Goal: Task Accomplishment & Management: Use online tool/utility

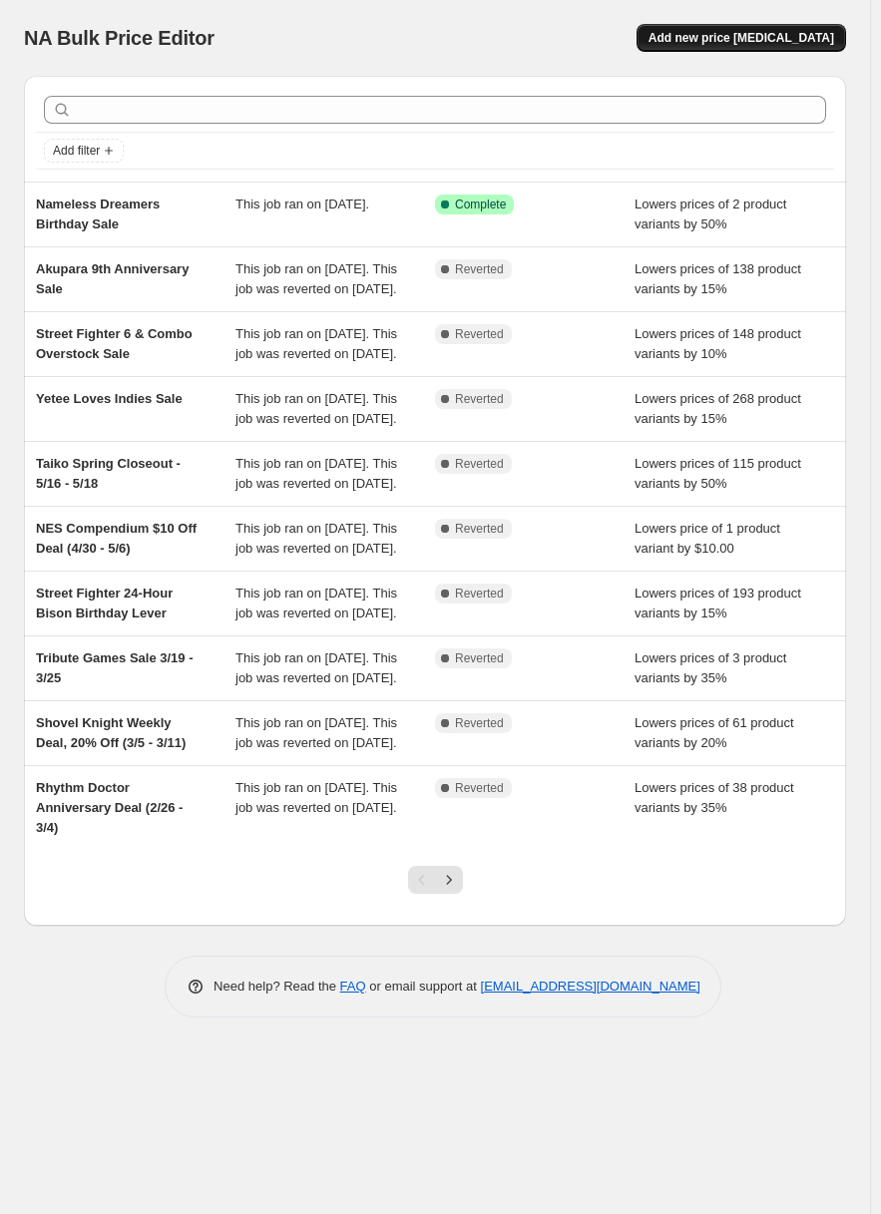
click at [813, 36] on span "Add new price [MEDICAL_DATA]" at bounding box center [741, 38] width 186 height 16
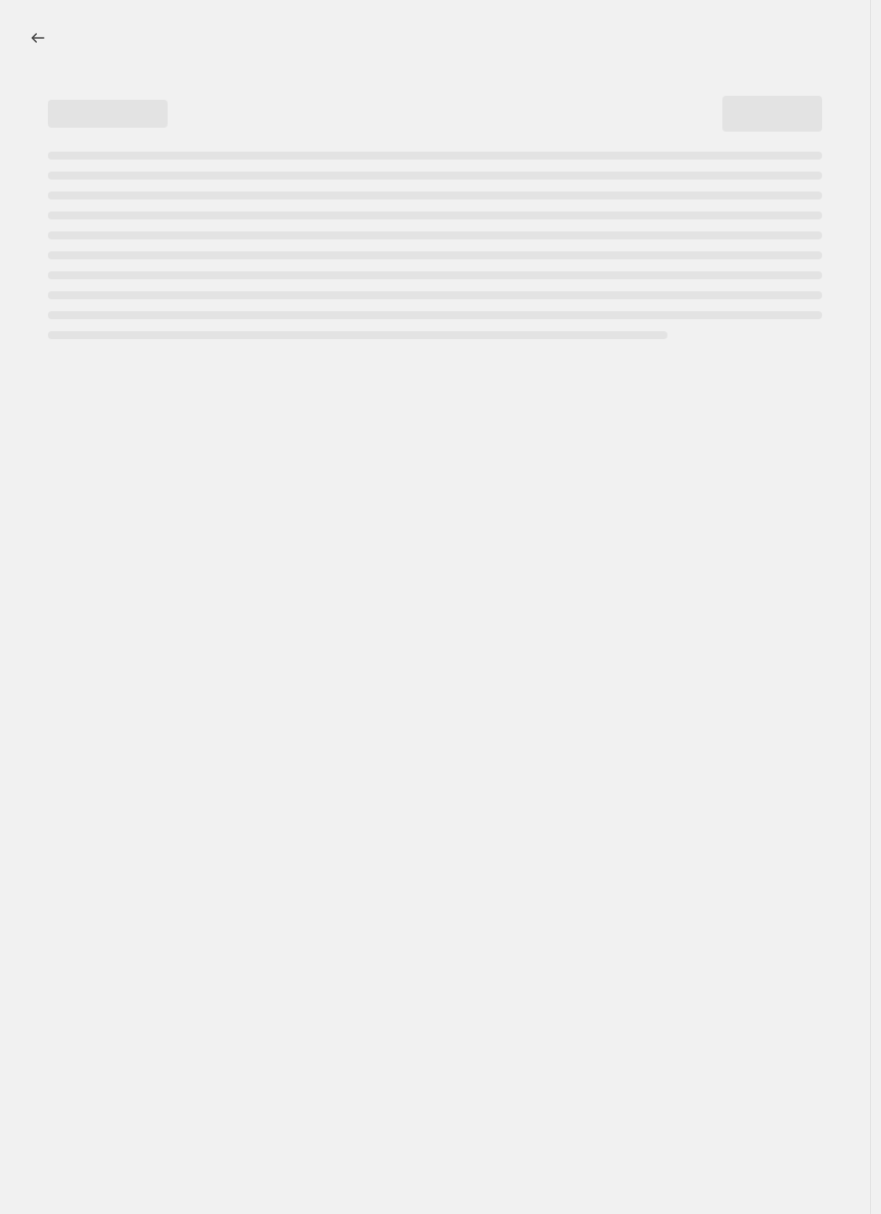
select select "percentage"
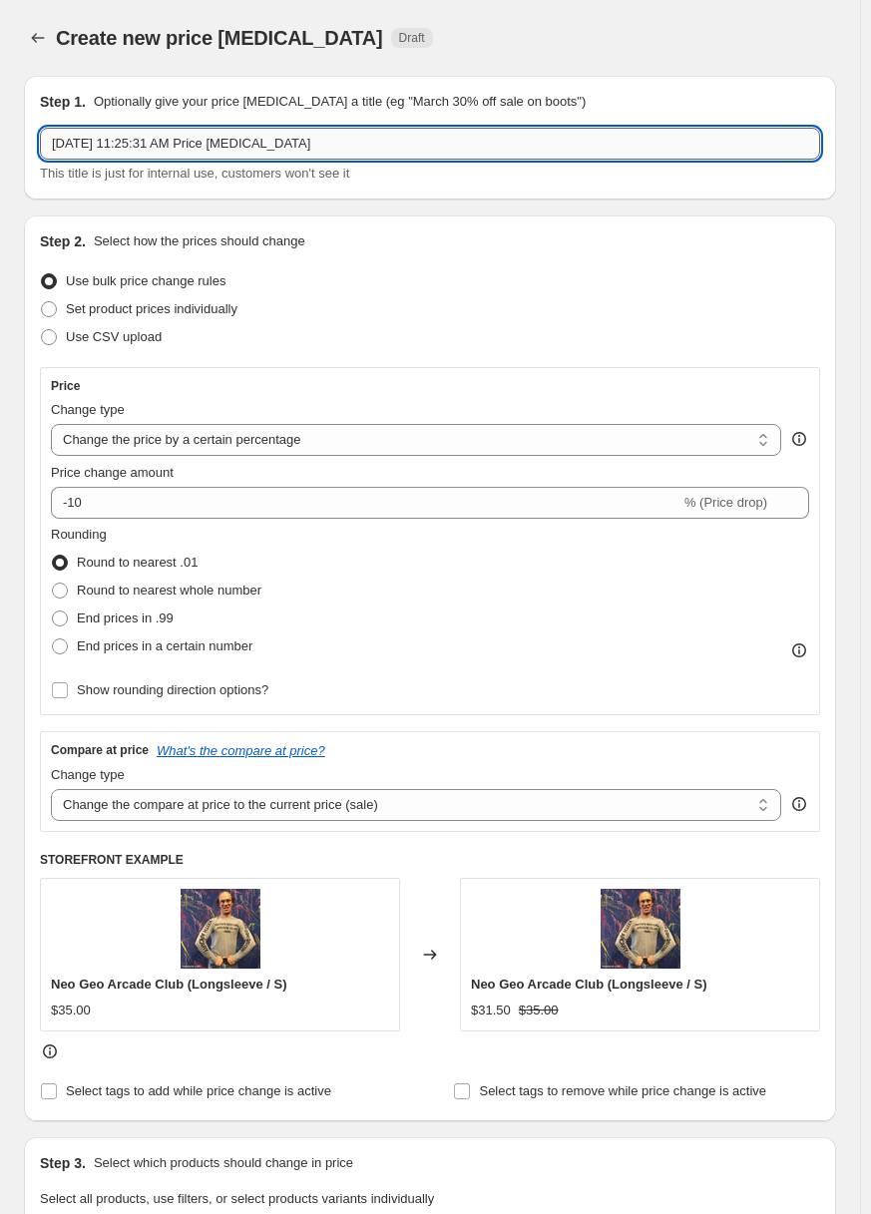
click at [528, 154] on input "[DATE] 11:25:31 AM Price [MEDICAL_DATA]" at bounding box center [430, 144] width 780 height 32
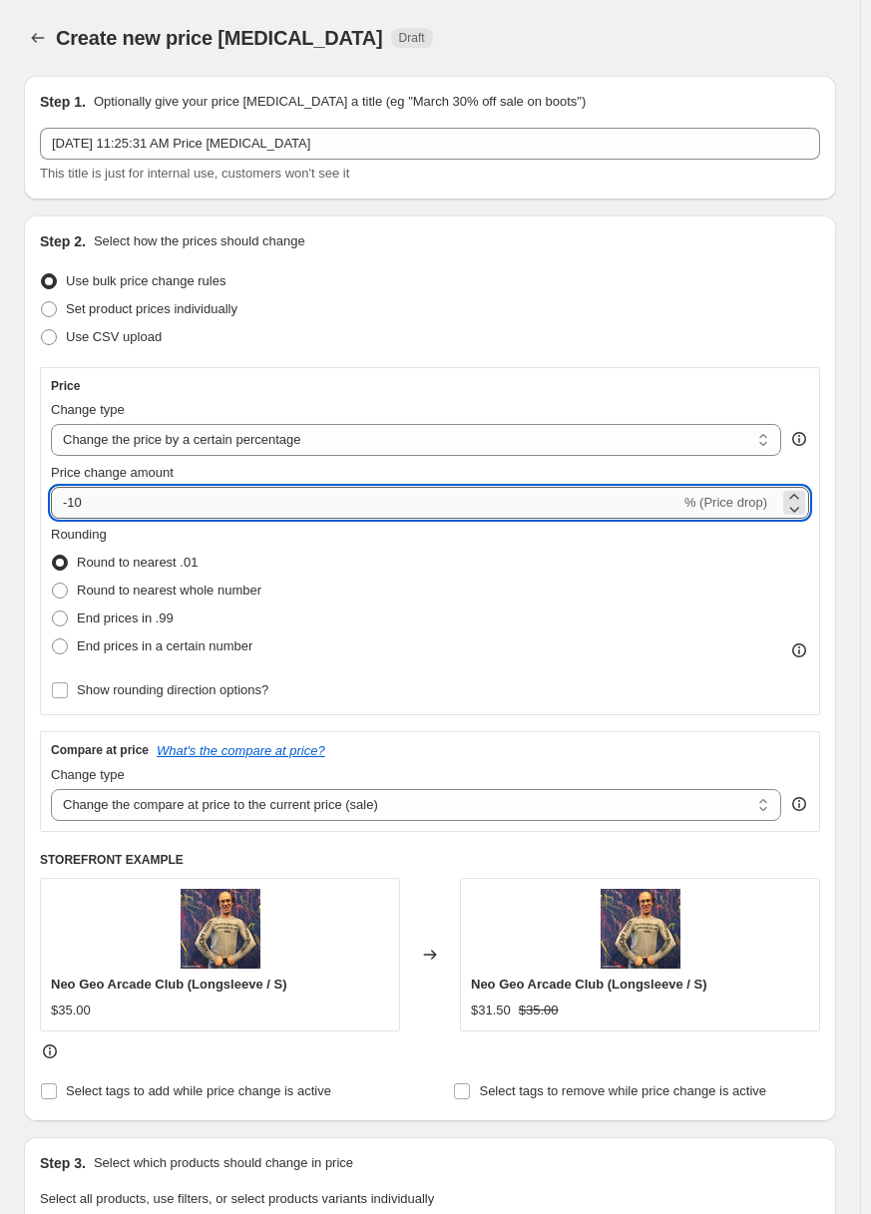
click at [177, 490] on div "Price change amount -10 % (Price drop)" at bounding box center [430, 491] width 758 height 56
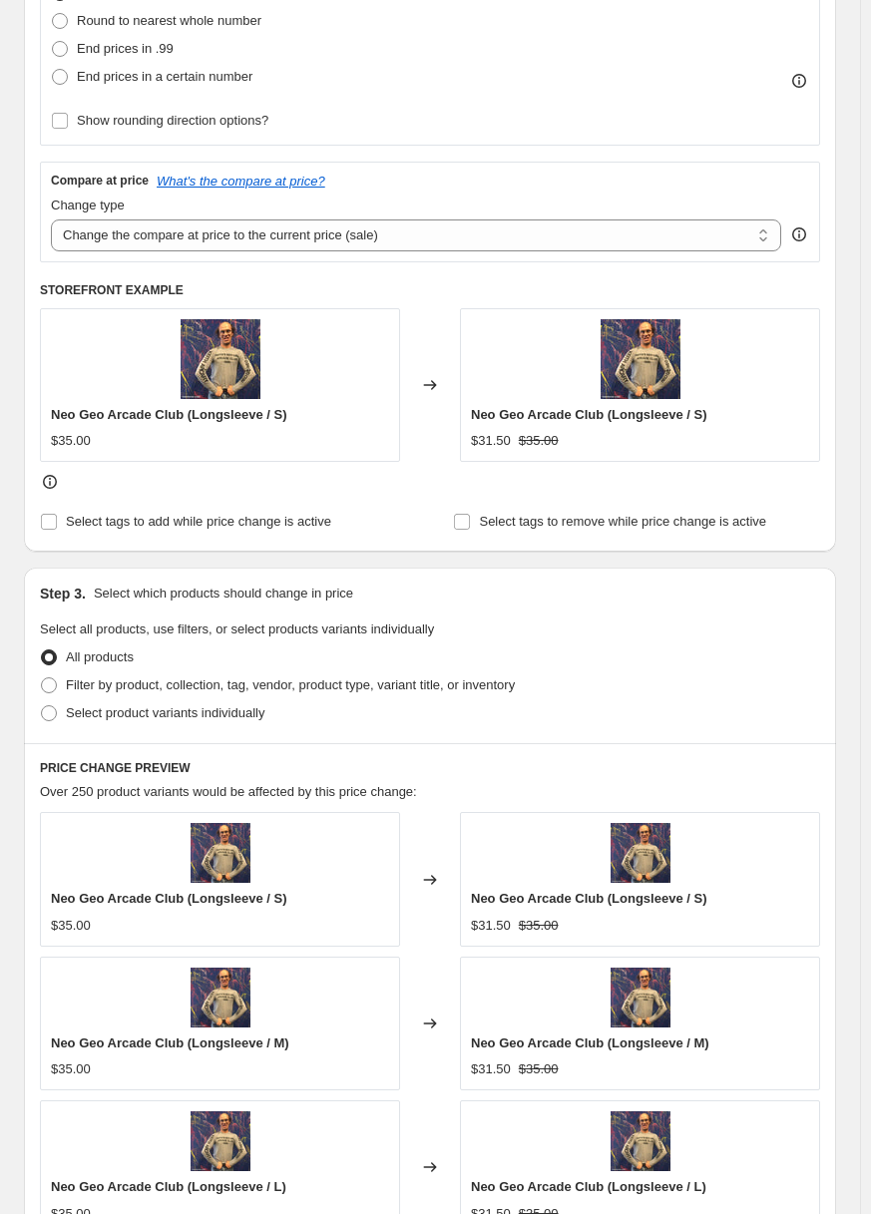
scroll to position [623, 0]
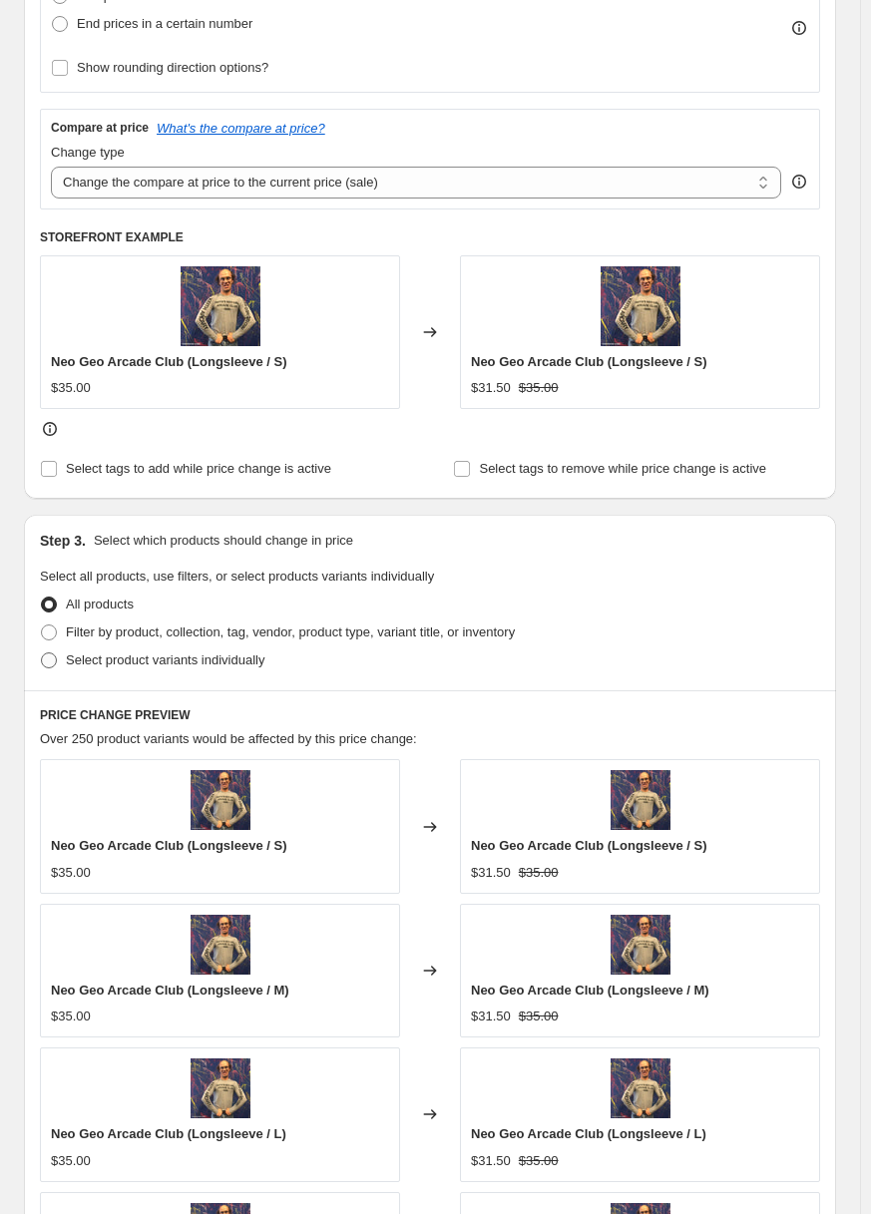
type input "-15"
click at [178, 652] on span "Select product variants individually" at bounding box center [165, 659] width 199 height 15
click at [42, 652] on input "Select product variants individually" at bounding box center [41, 652] width 1 height 1
radio input "true"
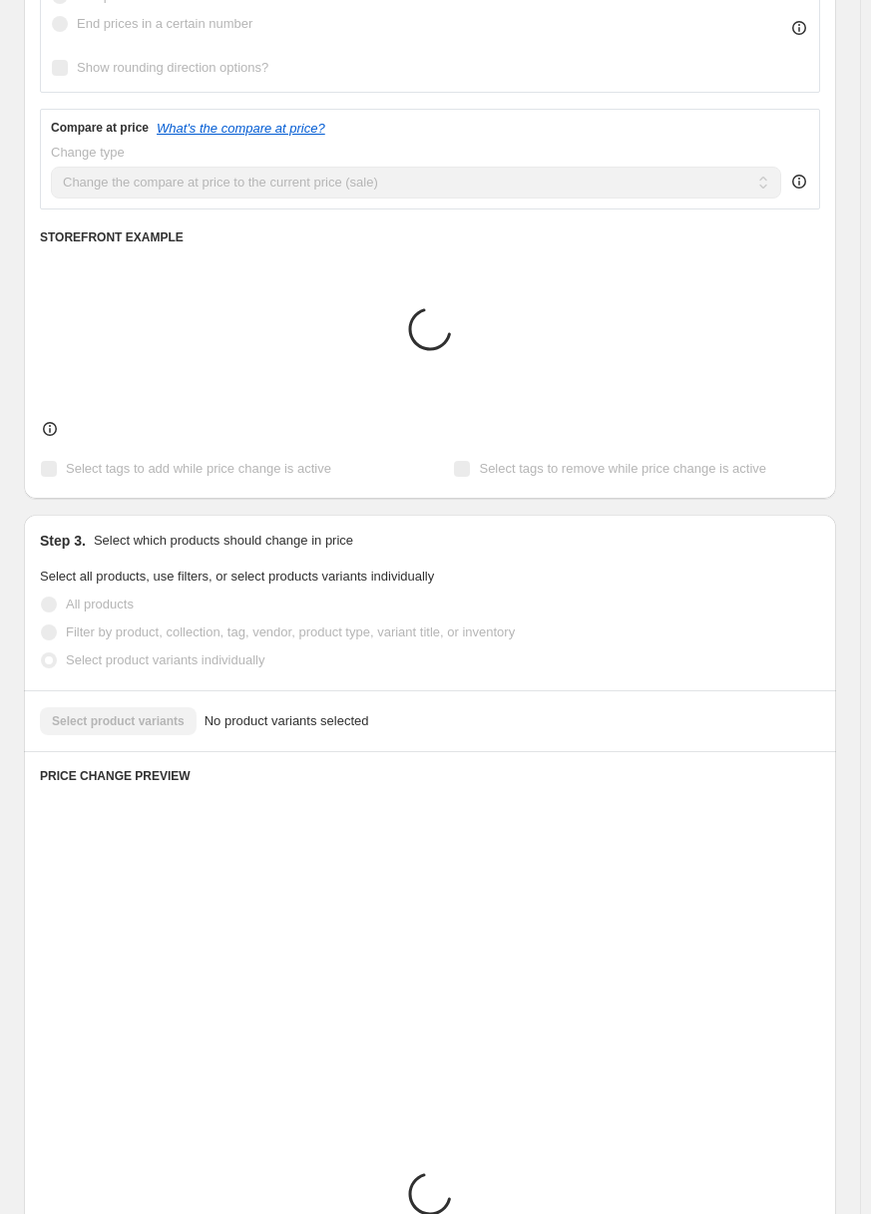
scroll to position [586, 0]
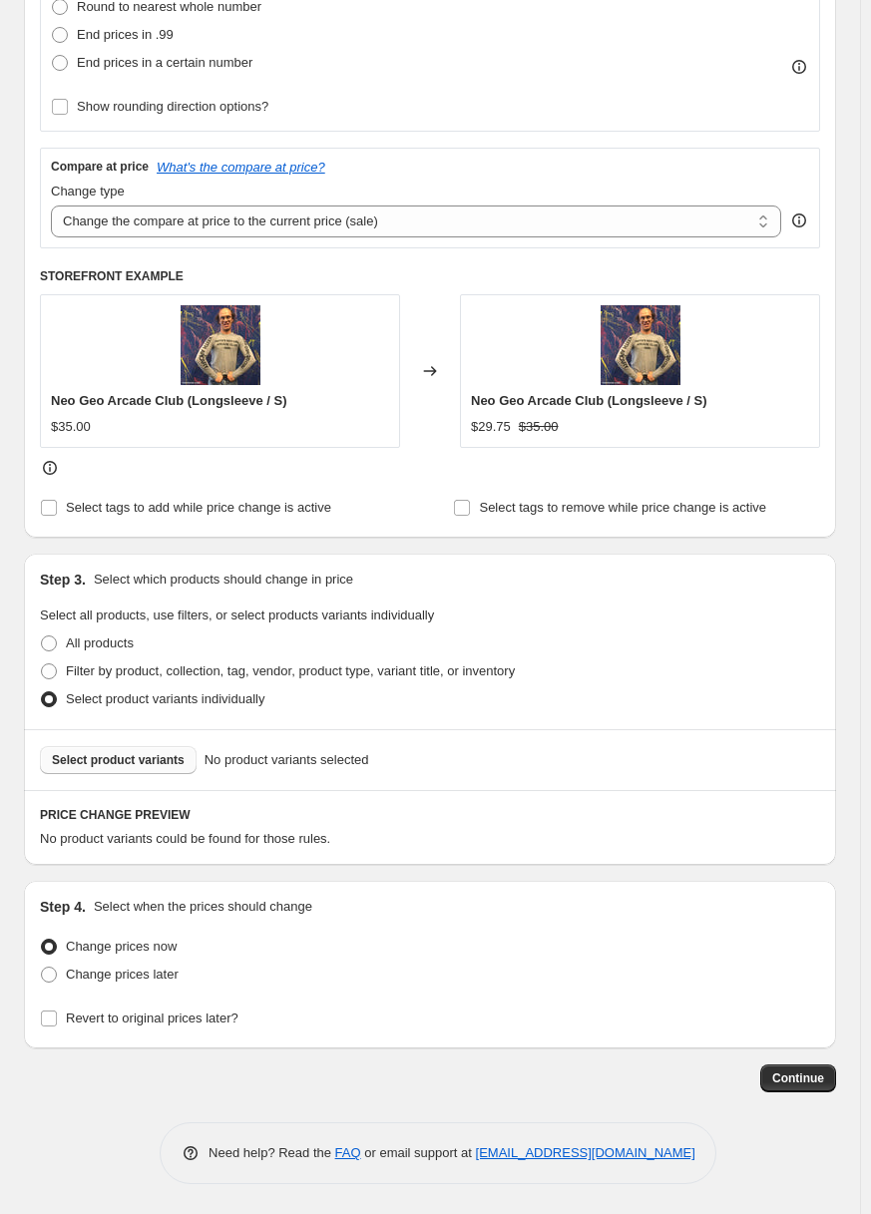
click at [168, 759] on span "Select product variants" at bounding box center [118, 760] width 133 height 16
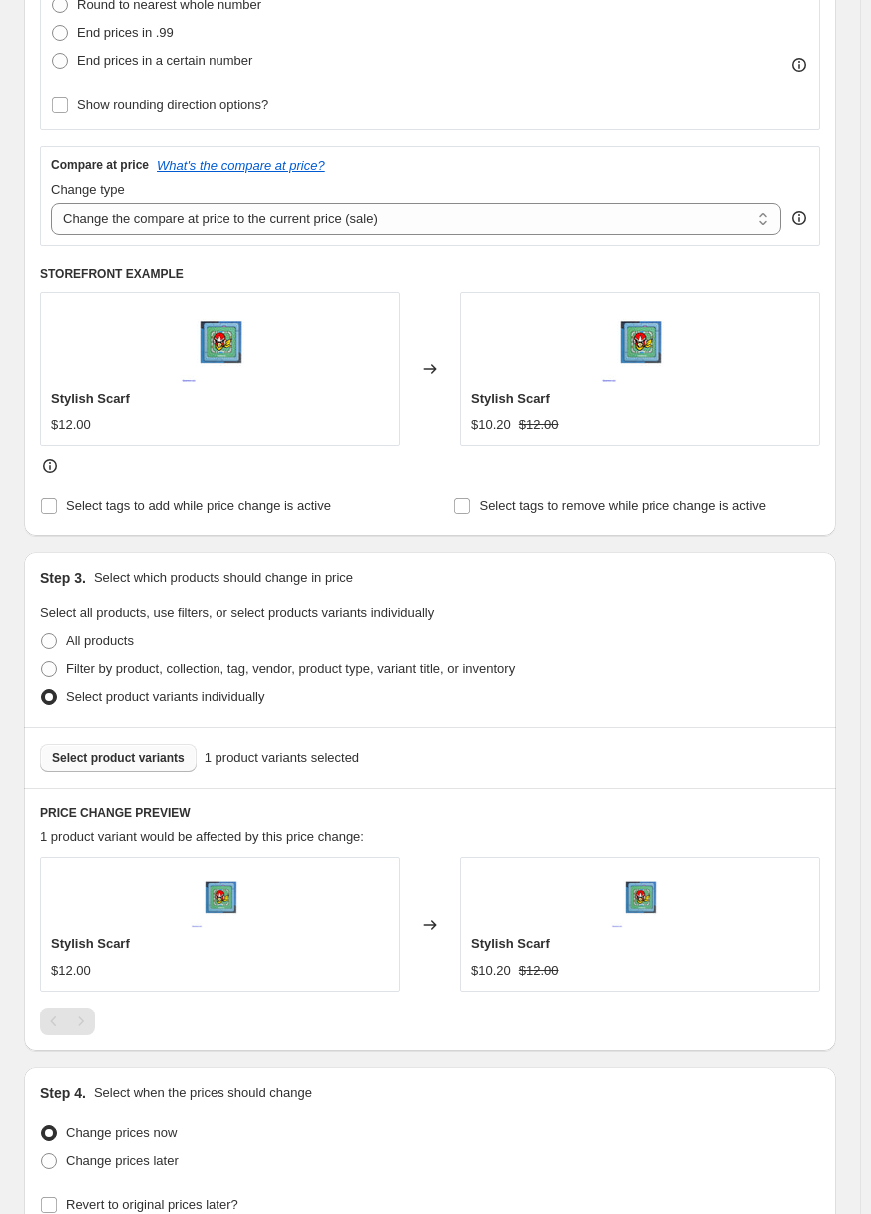
click at [136, 756] on span "Select product variants" at bounding box center [118, 758] width 133 height 16
click at [143, 761] on span "Select product variants" at bounding box center [118, 758] width 133 height 16
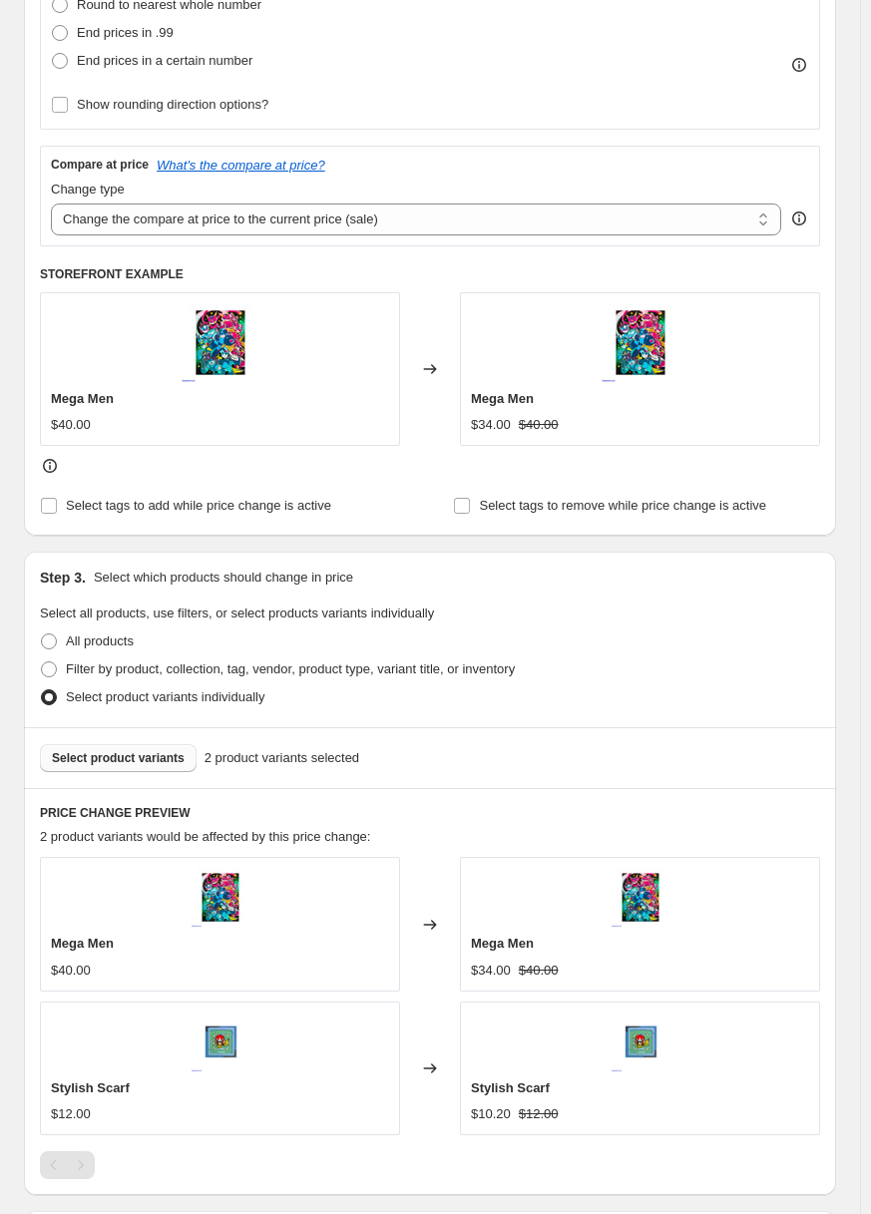
click at [152, 751] on button "Select product variants" at bounding box center [118, 758] width 157 height 28
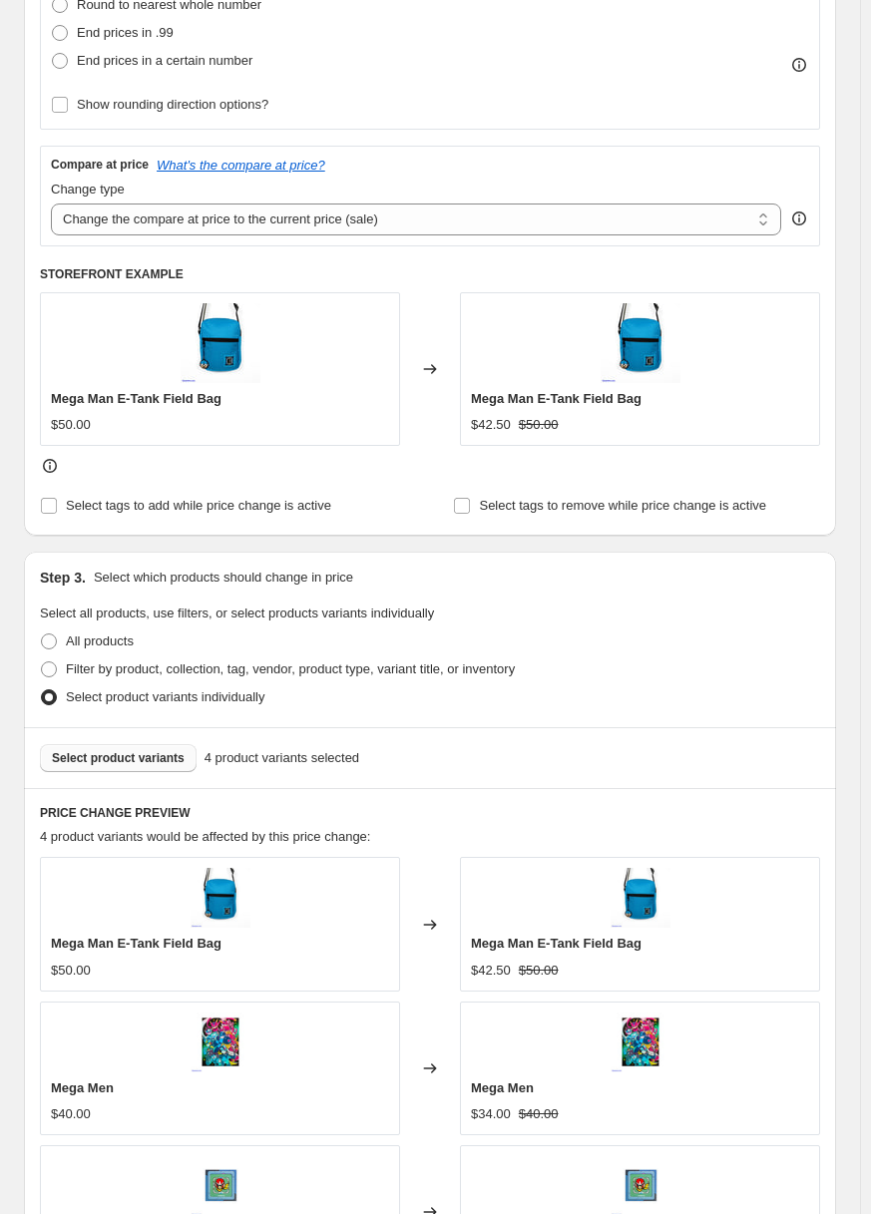
click at [144, 751] on button "Select product variants" at bounding box center [118, 758] width 157 height 28
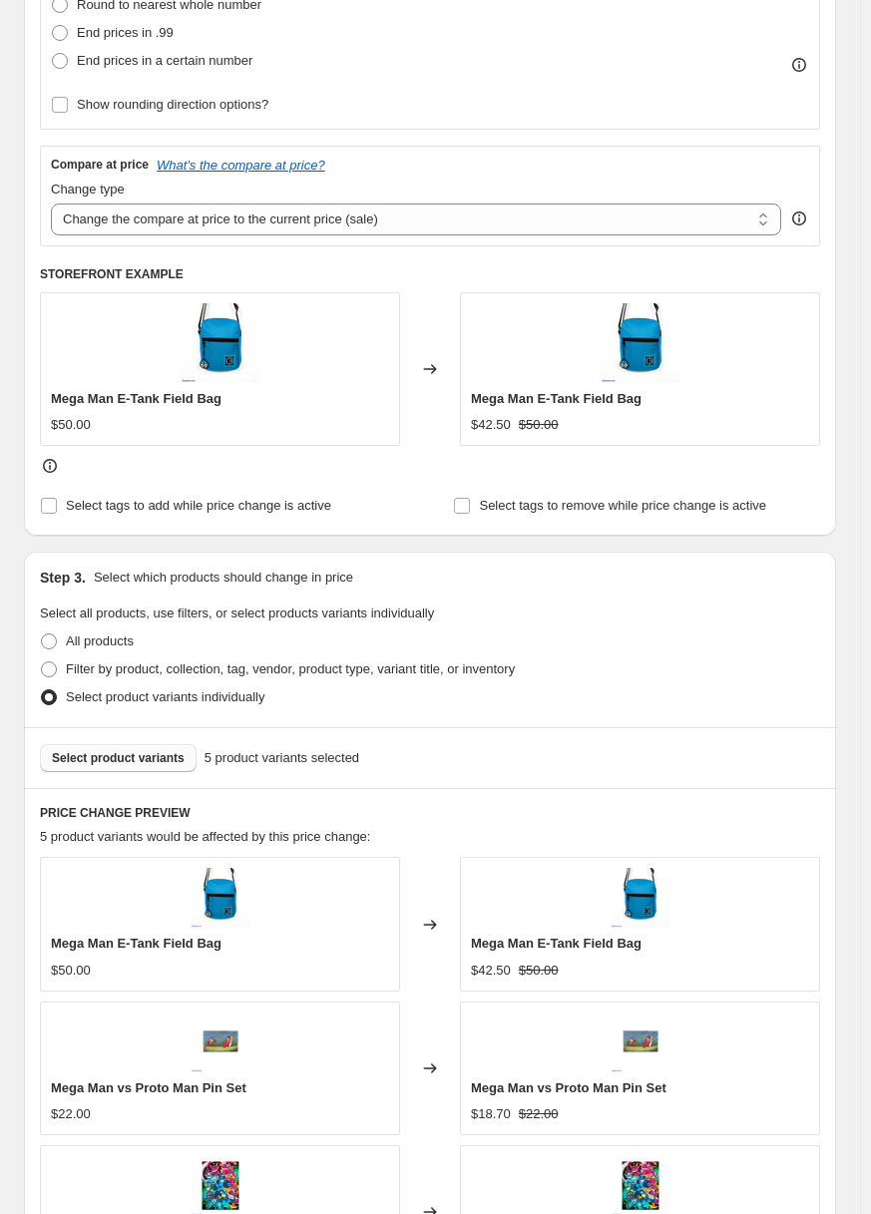
click at [115, 755] on span "Select product variants" at bounding box center [118, 758] width 133 height 16
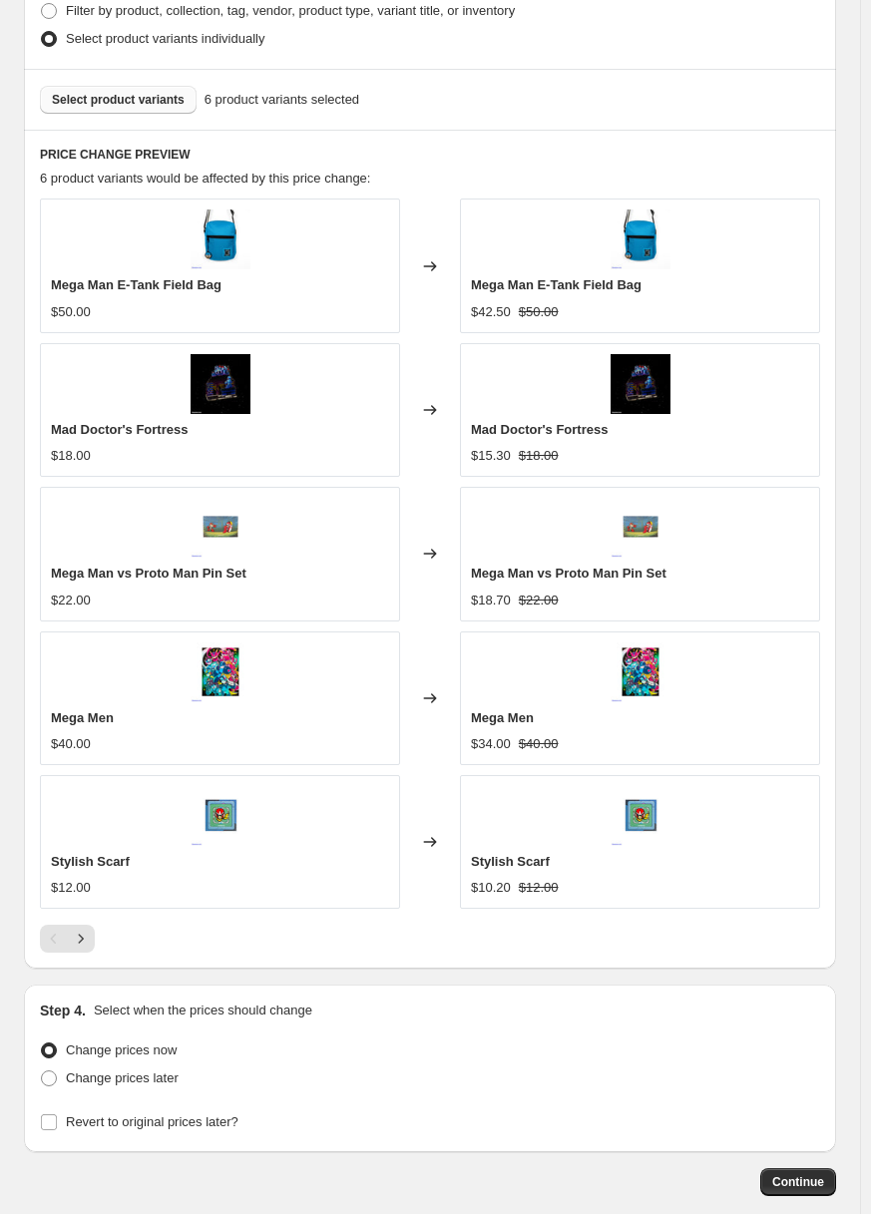
scroll to position [1350, 0]
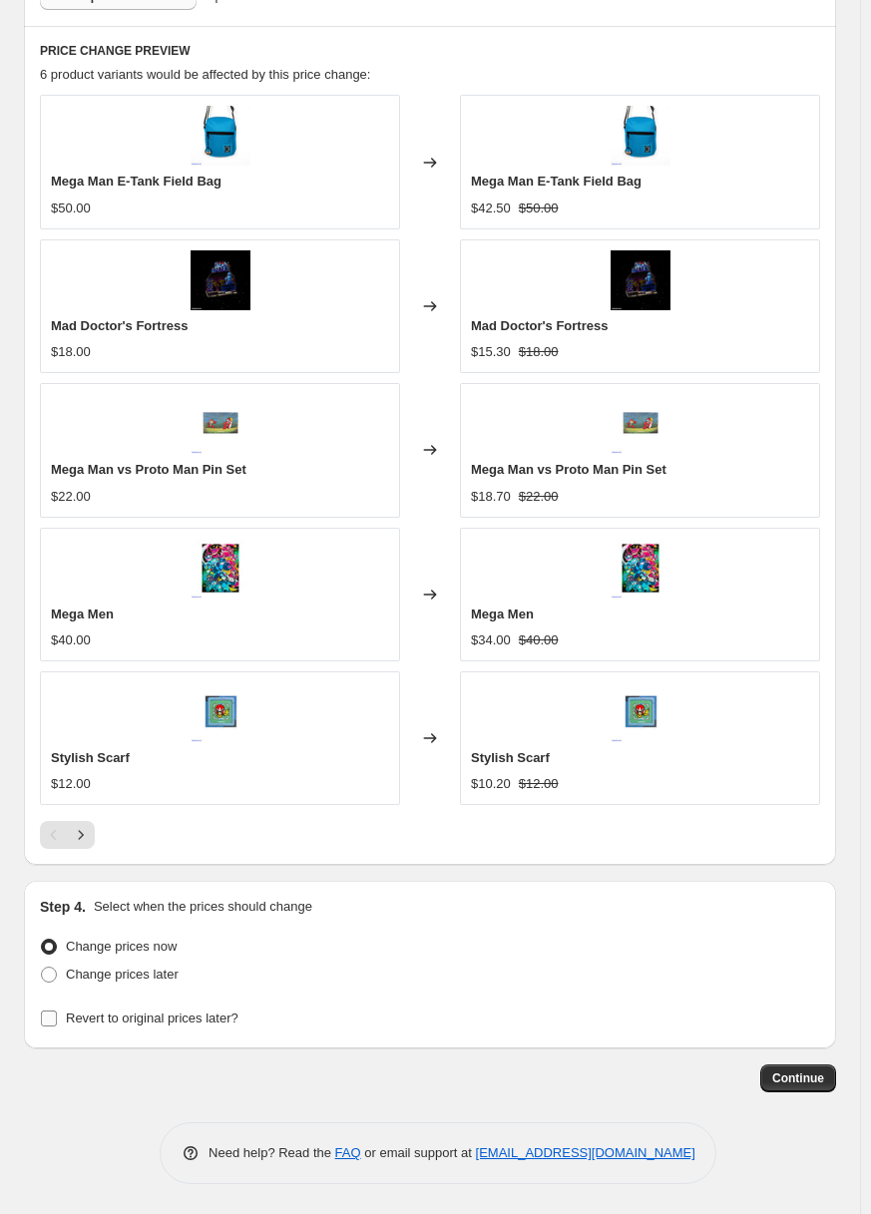
click at [151, 1027] on span "Revert to original prices later?" at bounding box center [152, 1019] width 173 height 20
click at [57, 1027] on input "Revert to original prices later?" at bounding box center [49, 1019] width 16 height 16
checkbox input "true"
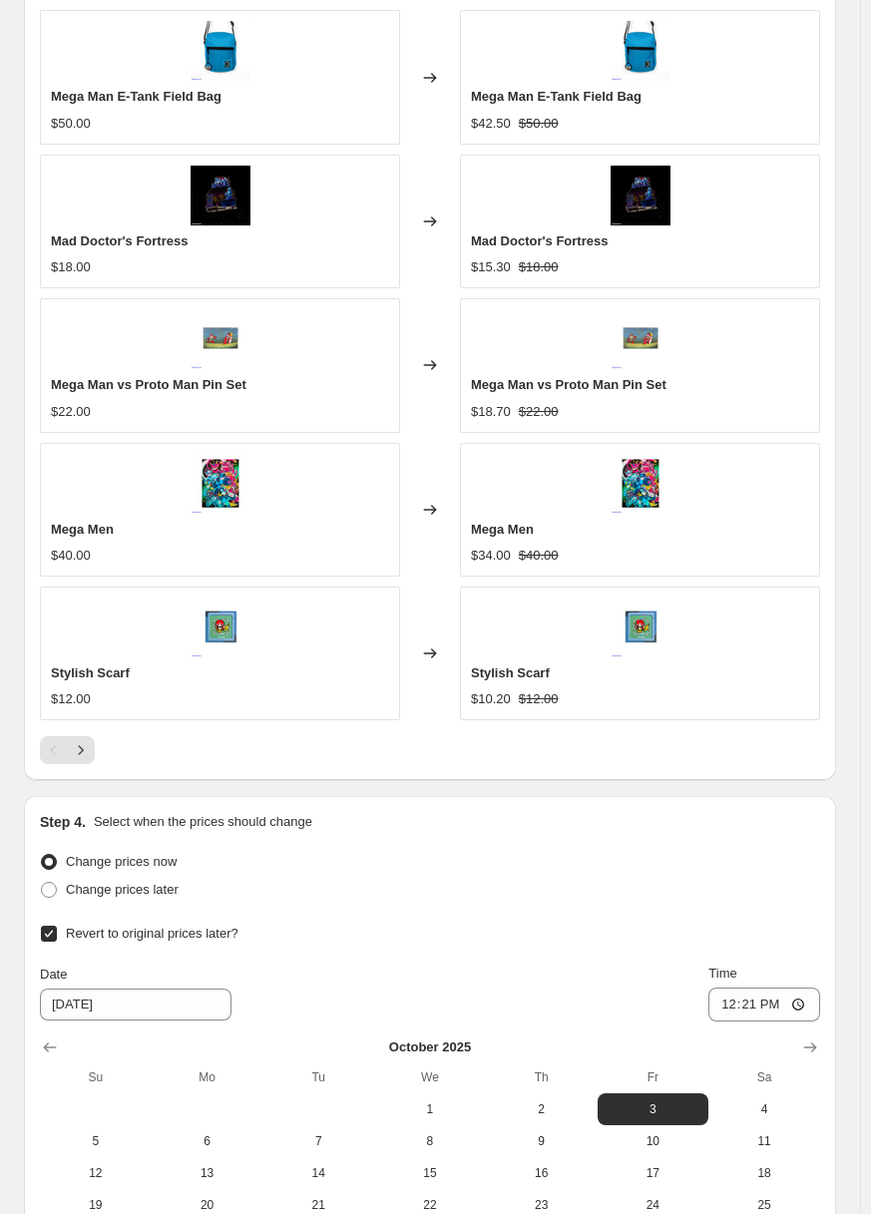
scroll to position [1691, 0]
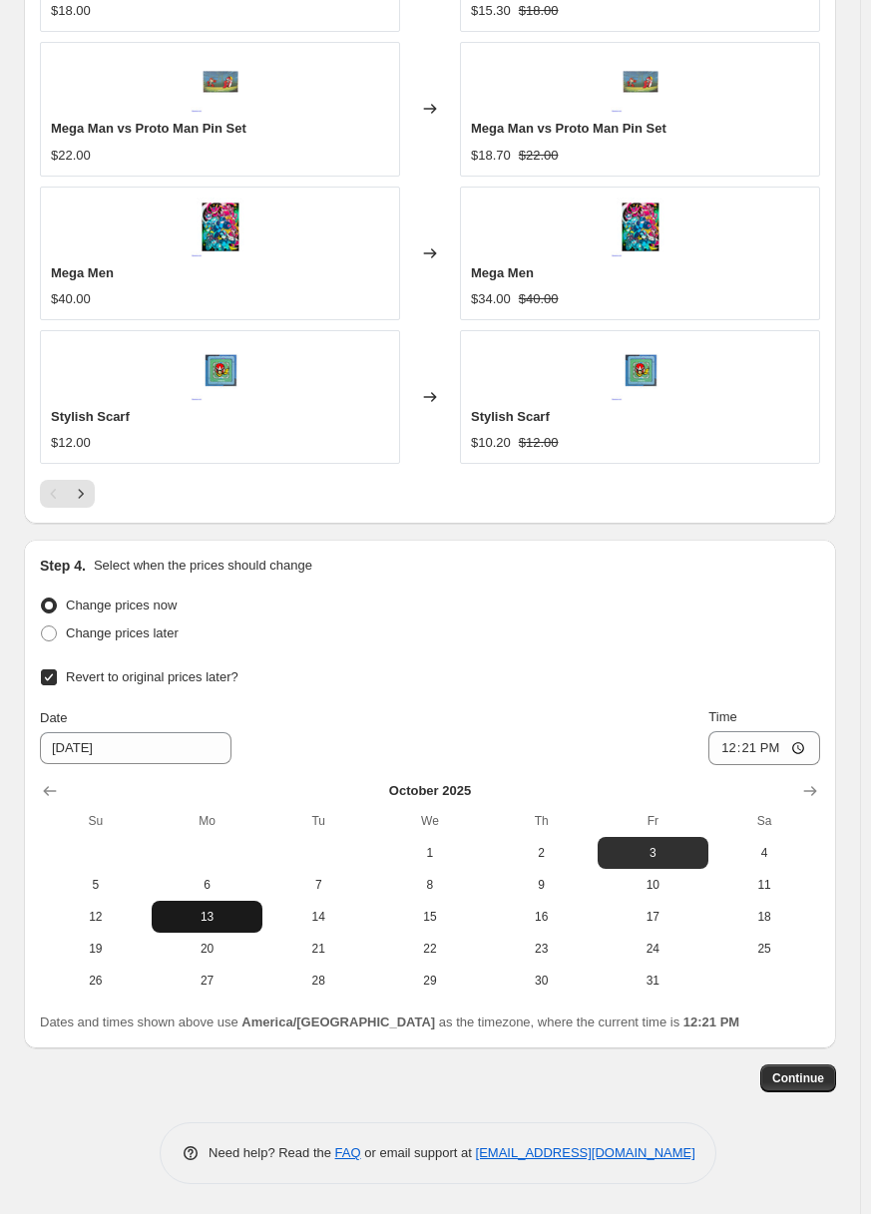
click at [230, 918] on span "13" at bounding box center [208, 917] width 96 height 16
type input "[DATE]"
click at [761, 748] on input "12:21" at bounding box center [764, 748] width 112 height 34
type input "12:30"
click at [810, 1079] on span "Continue" at bounding box center [798, 1078] width 52 height 16
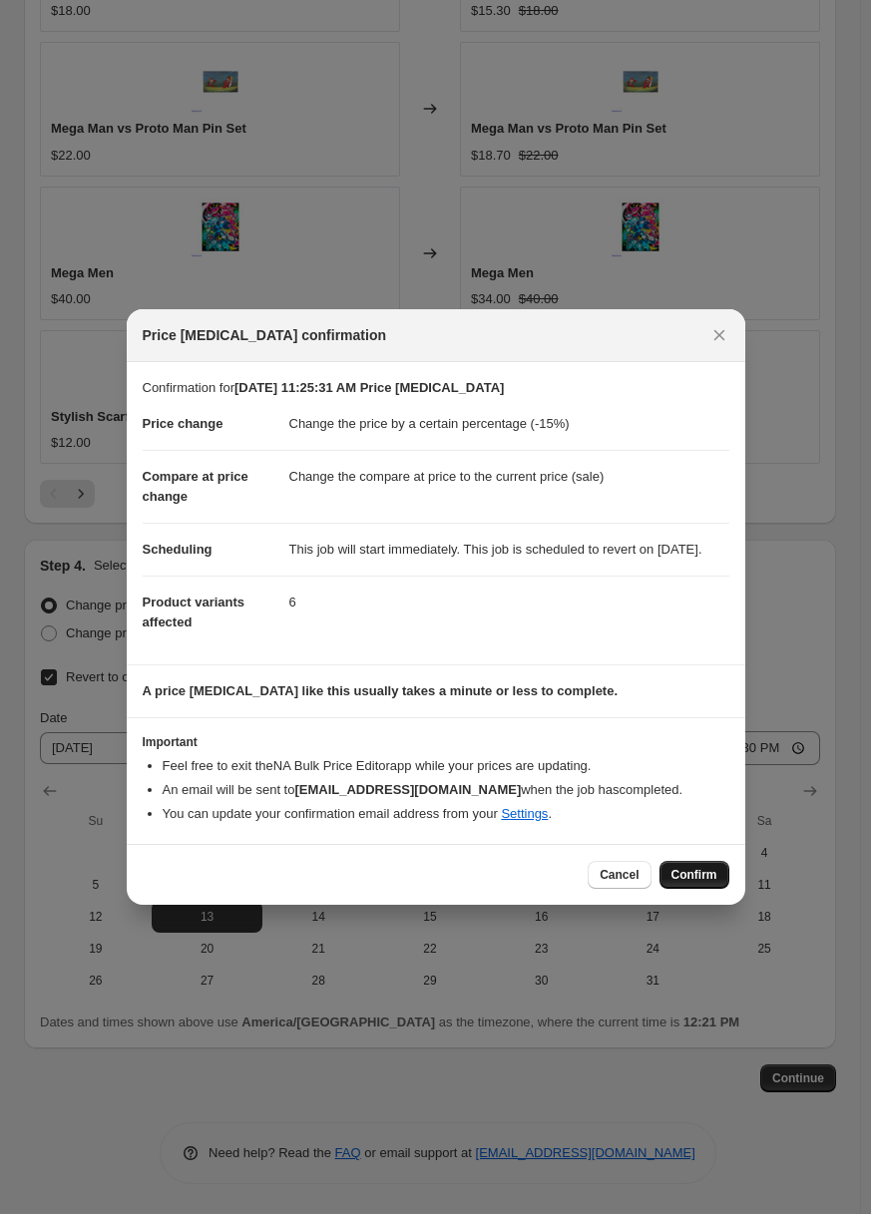
click at [696, 876] on button "Confirm" at bounding box center [694, 875] width 70 height 28
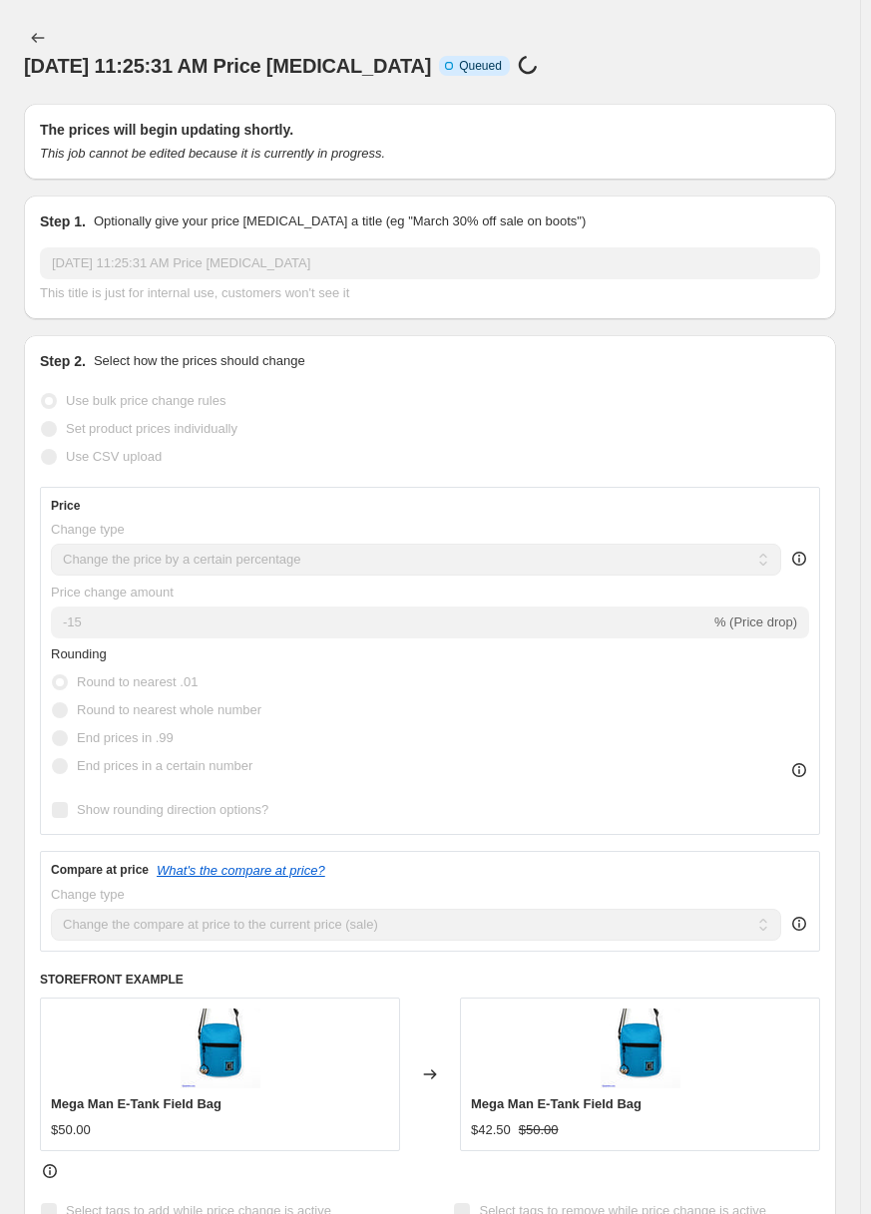
select select "percentage"
